Goal: Check status

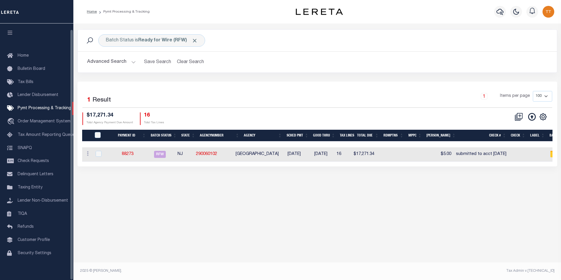
scroll to position [6, 0]
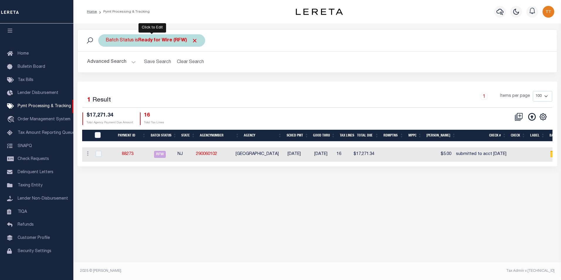
click at [155, 41] on b "Ready for Wire (RFW)" at bounding box center [168, 40] width 60 height 5
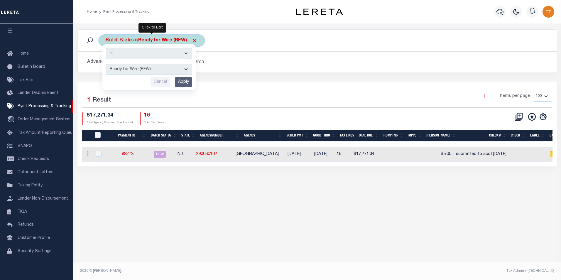
click at [162, 68] on select "Awaiting Funds (AWF) Cleared and Complete (CAC) New Check Needed (NCN) Payment …" at bounding box center [149, 69] width 86 height 11
select select "RFA"
click at [106, 64] on select "Awaiting Funds (AWF) Cleared and Complete (CAC) New Check Needed (NCN) Payment …" at bounding box center [149, 69] width 86 height 11
click at [181, 76] on div "Is Contains Awaiting Funds (AWF) Cleared and Complete (CAC) New Check Needed (N…" at bounding box center [148, 67] width 93 height 46
drag, startPoint x: 221, startPoint y: 82, endPoint x: 208, endPoint y: 82, distance: 12.6
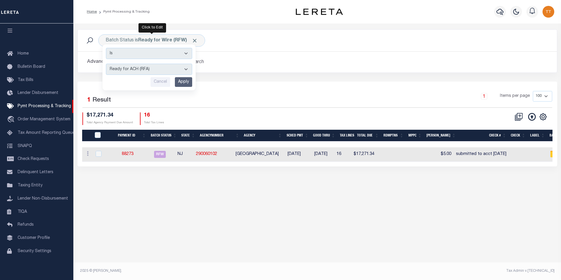
click at [221, 82] on div "Selected 1 Result 1 Items per page 100 200 500 1000 $17,271.34 16" at bounding box center [316, 124] width 479 height 85
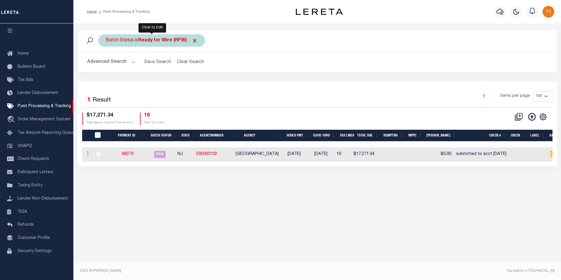
click at [183, 38] on b "Ready for Wire (RFW)" at bounding box center [168, 40] width 60 height 5
select select "RFW"
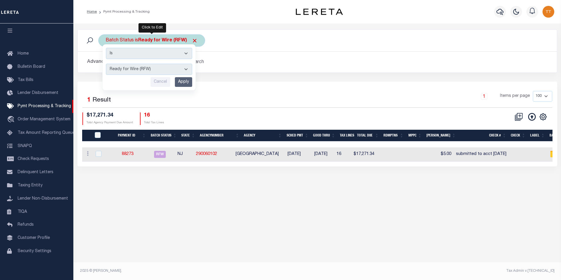
click at [175, 52] on select "Is Contains" at bounding box center [149, 53] width 86 height 11
drag, startPoint x: 265, startPoint y: 78, endPoint x: 231, endPoint y: 72, distance: 34.0
click at [264, 78] on div "Batch Status is Ready for Wire (RFW) Is Contains Awaiting Funds (AWF) Cleared a…" at bounding box center [317, 55] width 488 height 52
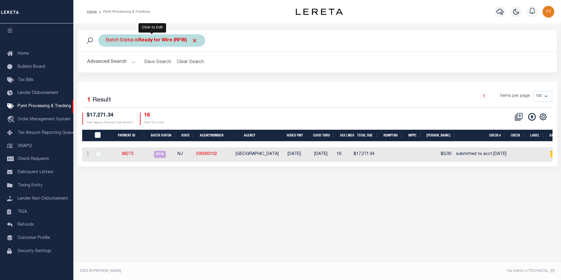
click at [174, 41] on b "Ready for Wire (RFW)" at bounding box center [168, 40] width 60 height 5
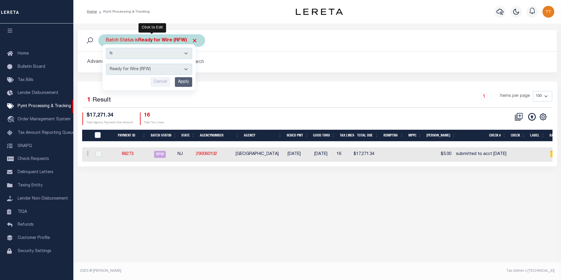
click at [177, 74] on select "Awaiting Funds (AWF) Cleared and Complete (CAC) New Check Needed (NCN) Payment …" at bounding box center [149, 69] width 86 height 11
select select "RFA"
click at [106, 64] on select "Awaiting Funds (AWF) Cleared and Complete (CAC) New Check Needed (NCN) Payment …" at bounding box center [149, 69] width 86 height 11
click at [181, 80] on input "Apply" at bounding box center [183, 82] width 17 height 10
